Goal: Navigation & Orientation: Understand site structure

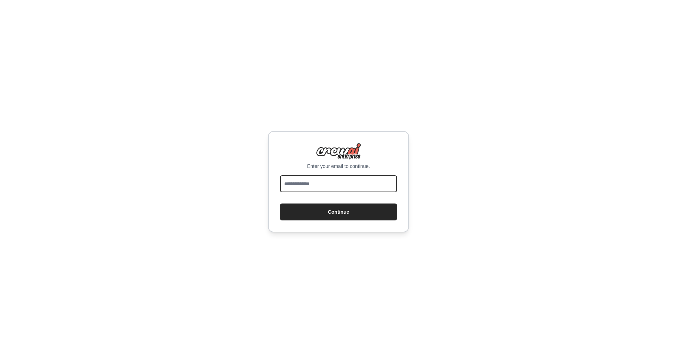
click at [324, 182] on input "email" at bounding box center [338, 184] width 117 height 17
type input "**********"
click at [334, 211] on button "Continue" at bounding box center [338, 212] width 117 height 17
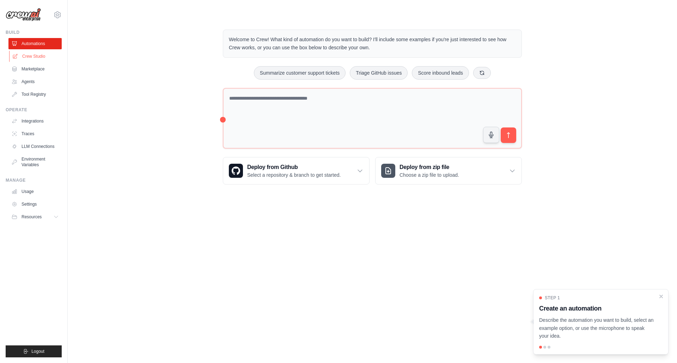
click at [36, 57] on link "Crew Studio" at bounding box center [35, 56] width 53 height 11
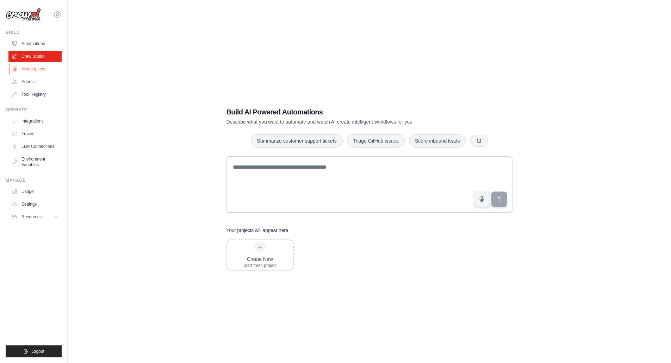
click at [33, 68] on link "Marketplace" at bounding box center [35, 68] width 53 height 11
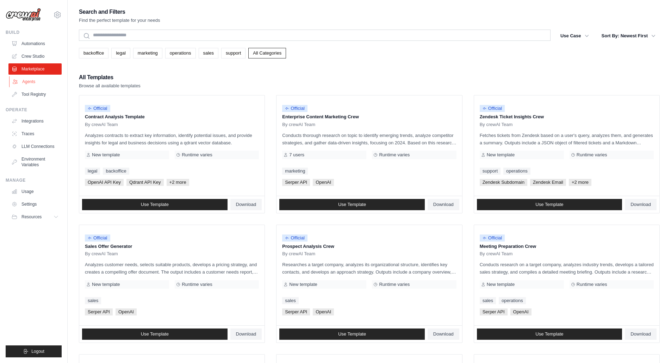
click at [29, 79] on link "Agents" at bounding box center [35, 81] width 53 height 11
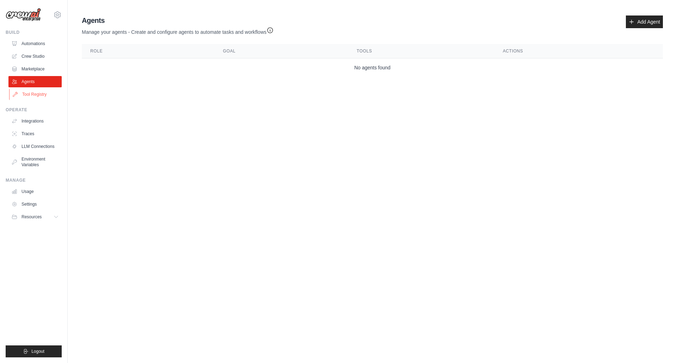
click at [29, 92] on link "Tool Registry" at bounding box center [35, 94] width 53 height 11
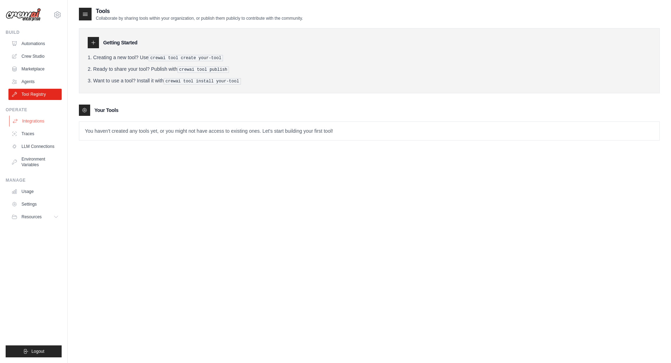
click at [34, 121] on link "Integrations" at bounding box center [35, 121] width 53 height 11
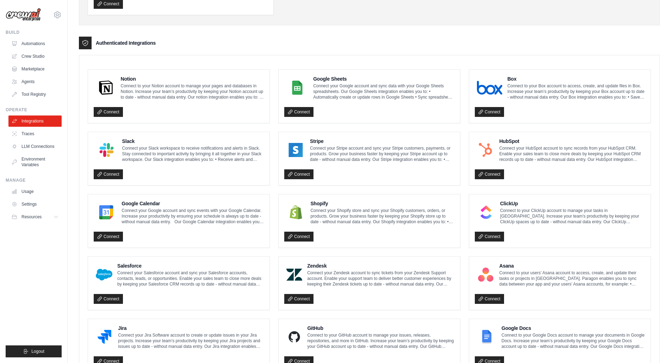
scroll to position [300, 0]
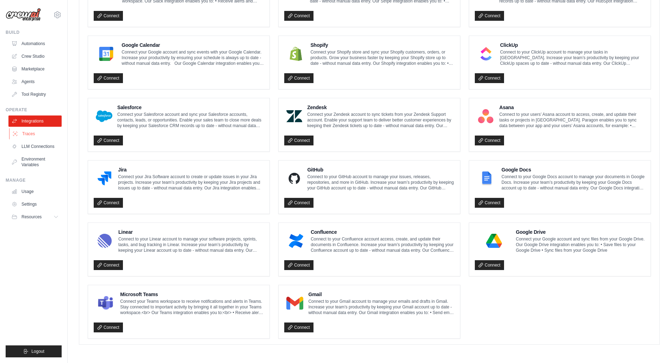
click at [30, 135] on link "Traces" at bounding box center [35, 133] width 53 height 11
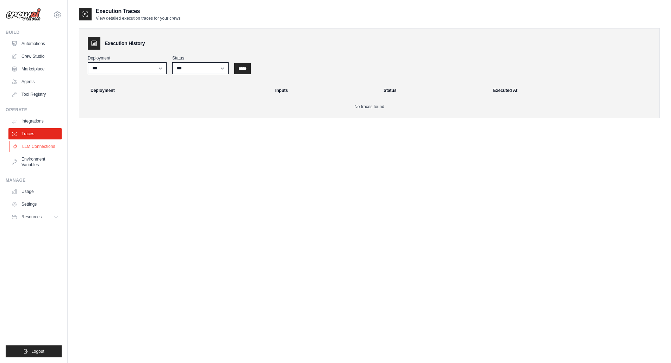
click at [45, 147] on link "LLM Connections" at bounding box center [35, 146] width 53 height 11
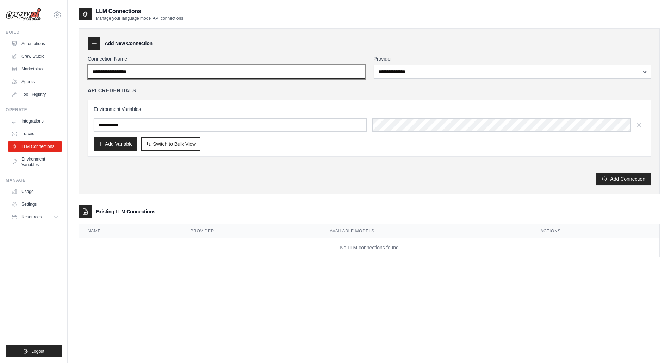
click at [357, 70] on input "Connection Name" at bounding box center [227, 71] width 278 height 13
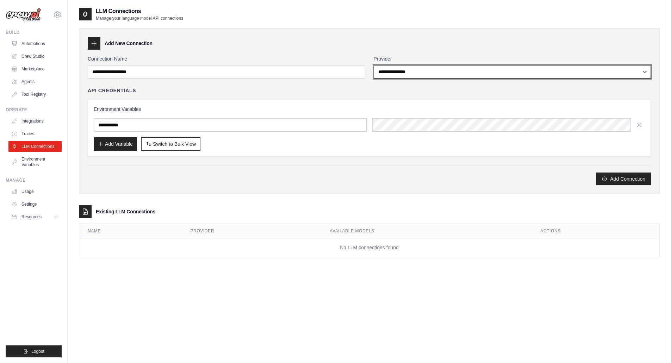
click at [643, 69] on select "**********" at bounding box center [513, 71] width 278 height 13
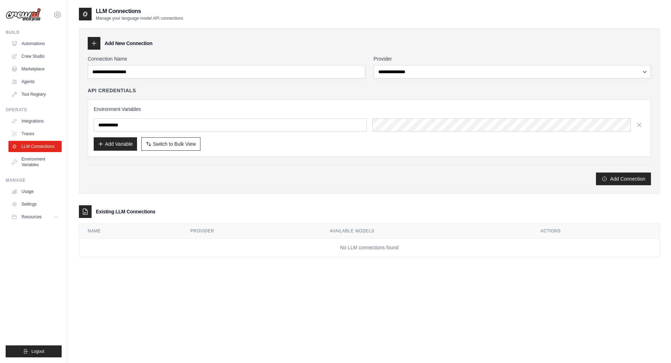
click at [396, 42] on div "Add New Connection" at bounding box center [370, 43] width 564 height 13
click at [26, 163] on link "Environment Variables" at bounding box center [35, 162] width 53 height 17
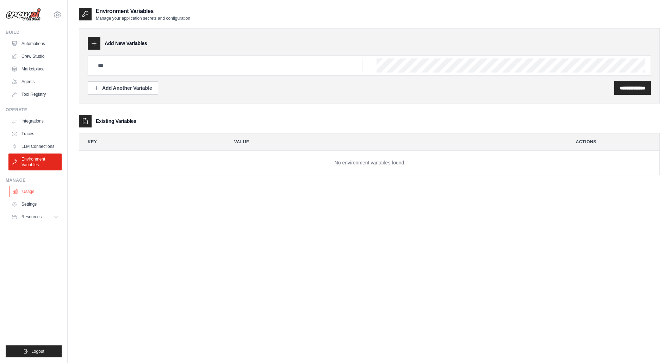
click at [29, 192] on link "Usage" at bounding box center [35, 191] width 53 height 11
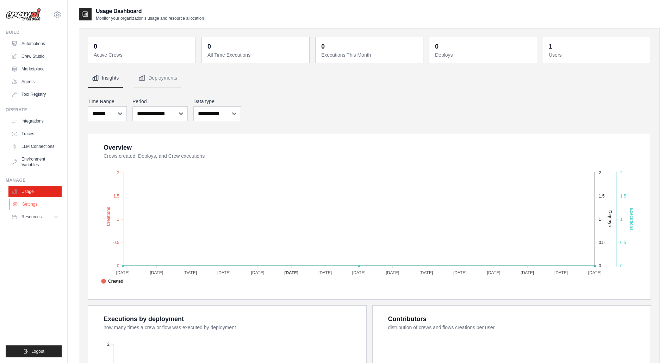
click at [27, 208] on link "Settings" at bounding box center [35, 204] width 53 height 11
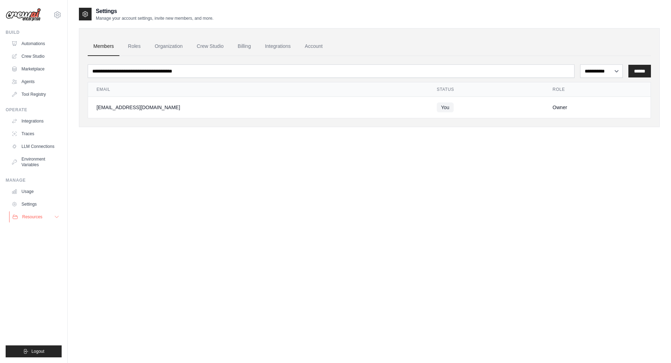
click at [30, 217] on span "Resources" at bounding box center [32, 217] width 20 height 6
click at [27, 190] on link "Usage" at bounding box center [35, 191] width 53 height 11
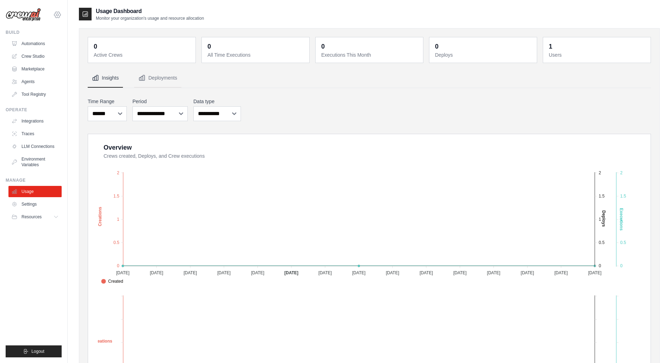
click at [59, 15] on icon at bounding box center [57, 15] width 8 height 8
click at [39, 47] on link "Settings" at bounding box center [57, 47] width 62 height 13
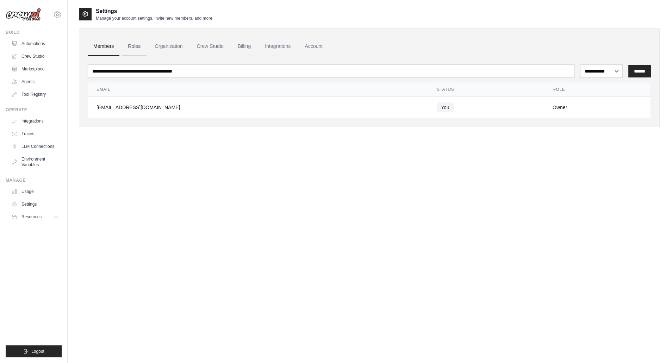
click at [136, 46] on link "Roles" at bounding box center [134, 46] width 24 height 19
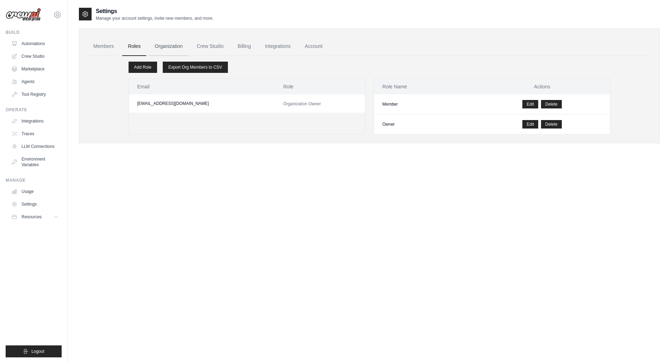
click at [166, 45] on link "Organization" at bounding box center [168, 46] width 39 height 19
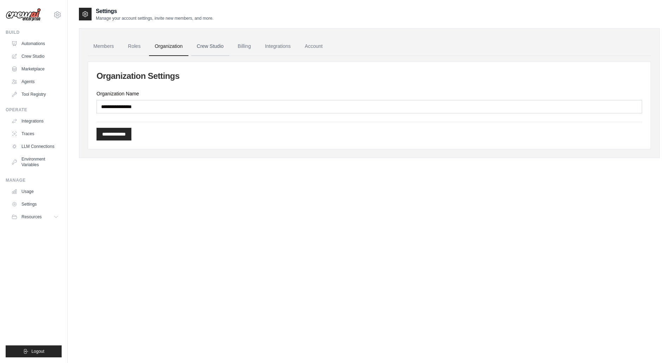
click at [214, 45] on link "Crew Studio" at bounding box center [210, 46] width 38 height 19
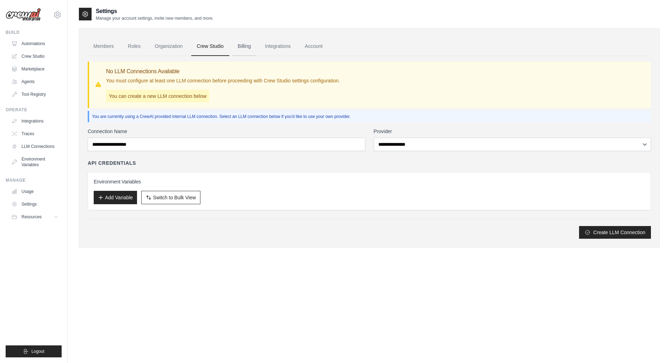
click at [245, 46] on link "Billing" at bounding box center [244, 46] width 24 height 19
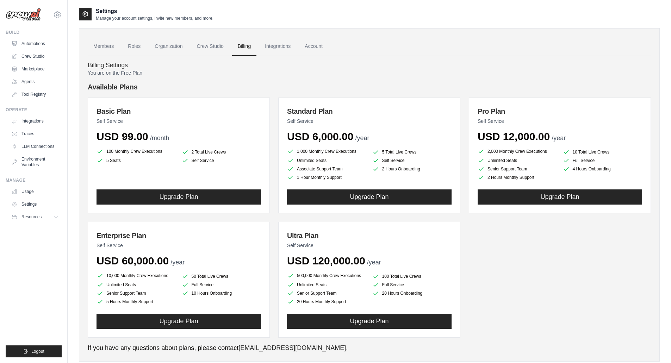
scroll to position [17, 0]
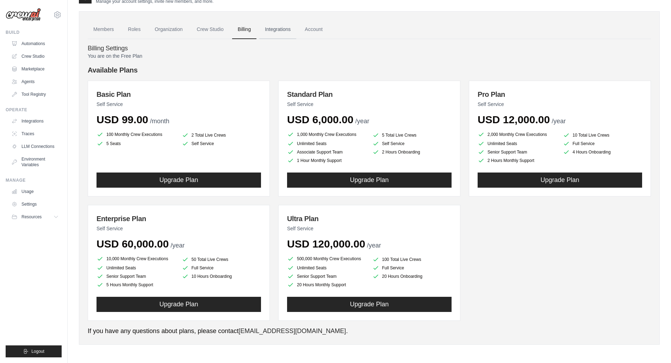
click at [278, 31] on link "Integrations" at bounding box center [277, 29] width 37 height 19
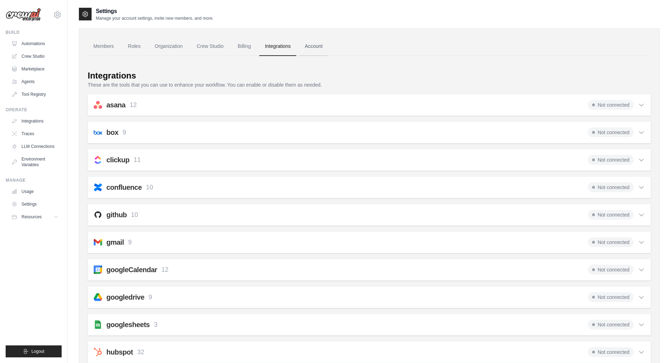
click at [319, 49] on link "Account" at bounding box center [313, 46] width 29 height 19
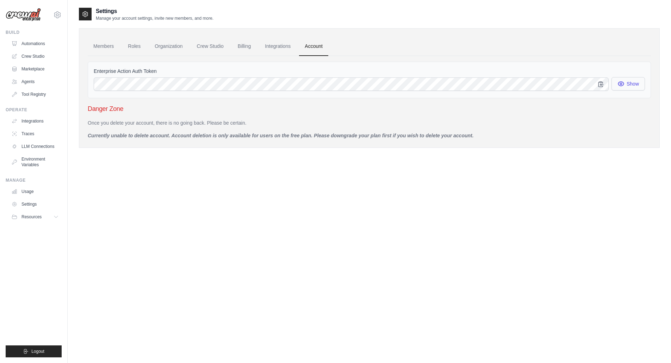
click at [627, 85] on button "Show" at bounding box center [628, 83] width 33 height 13
click at [279, 46] on link "Integrations" at bounding box center [277, 46] width 37 height 19
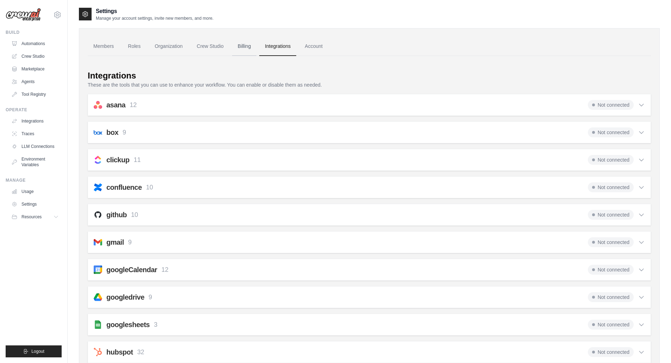
click at [245, 46] on link "Billing" at bounding box center [244, 46] width 24 height 19
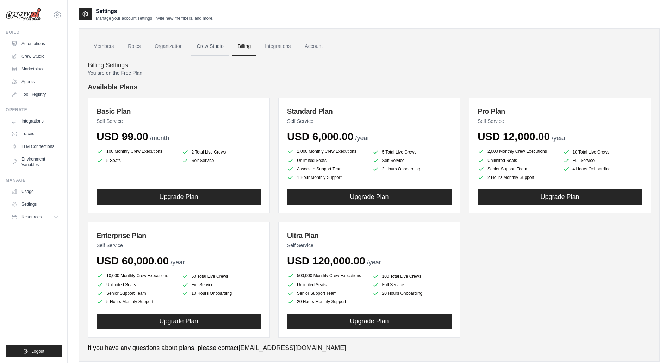
click at [208, 47] on link "Crew Studio" at bounding box center [210, 46] width 38 height 19
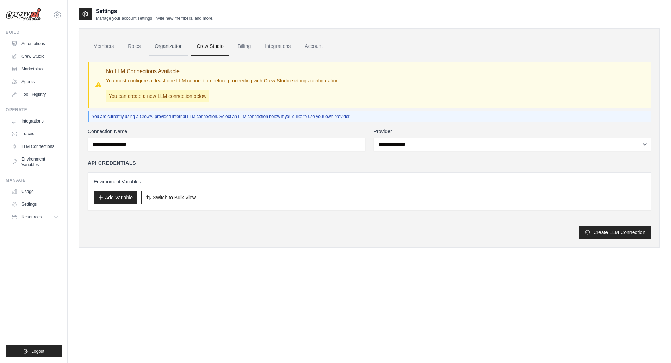
click at [168, 44] on link "Organization" at bounding box center [168, 46] width 39 height 19
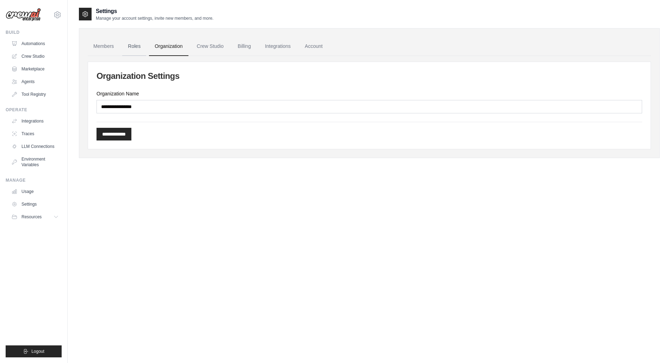
click at [130, 45] on link "Roles" at bounding box center [134, 46] width 24 height 19
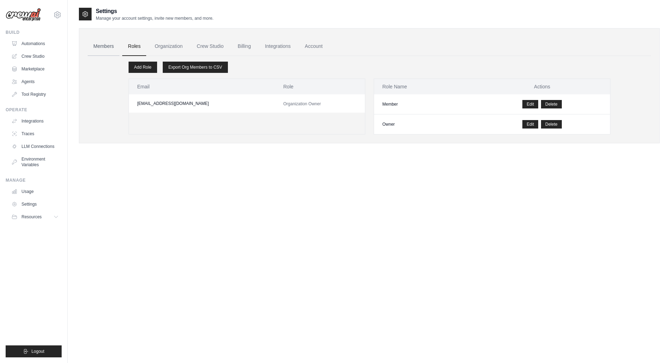
click at [98, 45] on link "Members" at bounding box center [104, 46] width 32 height 19
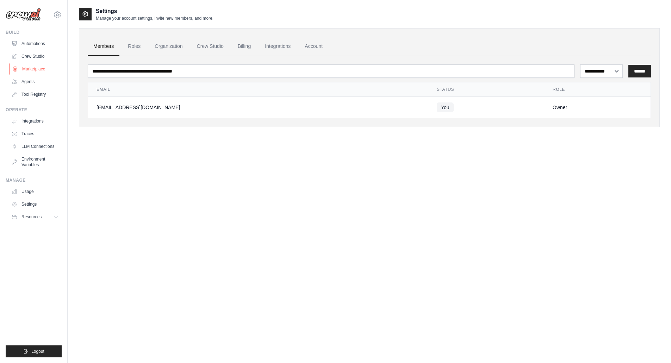
click at [28, 69] on link "Marketplace" at bounding box center [35, 68] width 53 height 11
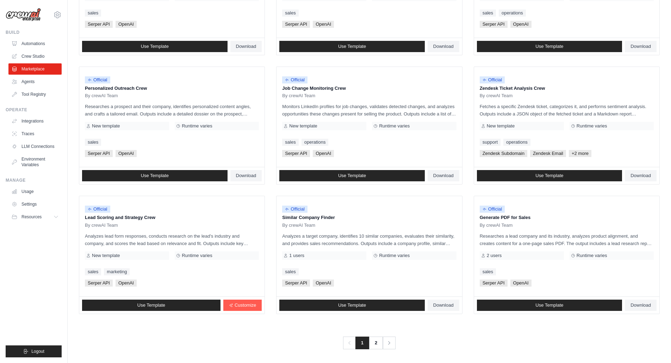
scroll to position [290, 0]
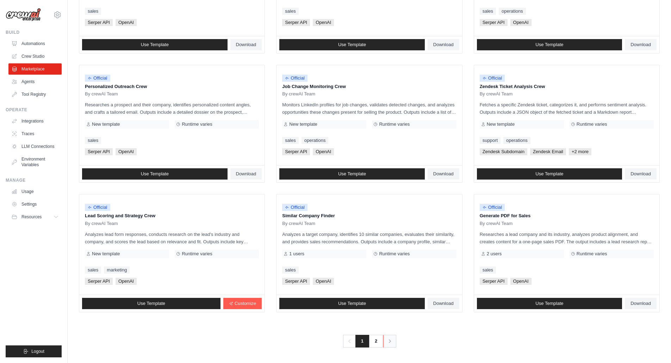
click at [388, 339] on icon "Pagination" at bounding box center [390, 341] width 7 height 7
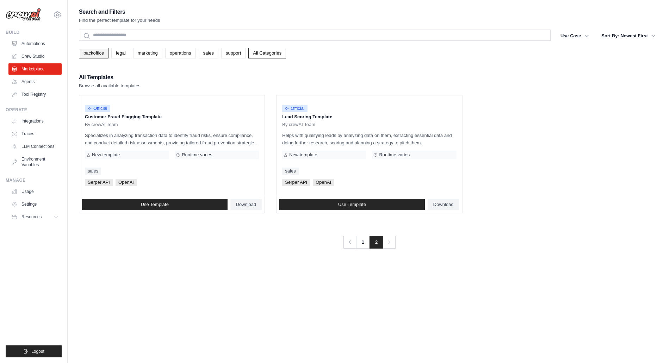
click at [91, 57] on link "backoffice" at bounding box center [94, 53] width 30 height 11
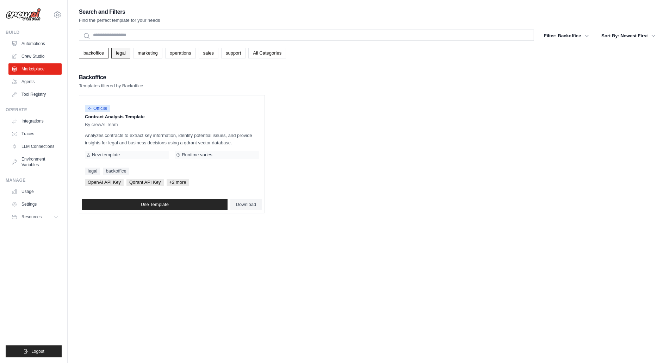
click at [114, 53] on link "legal" at bounding box center [120, 53] width 19 height 11
click at [143, 53] on link "marketing" at bounding box center [147, 53] width 29 height 11
